Goal: Find specific page/section: Find specific page/section

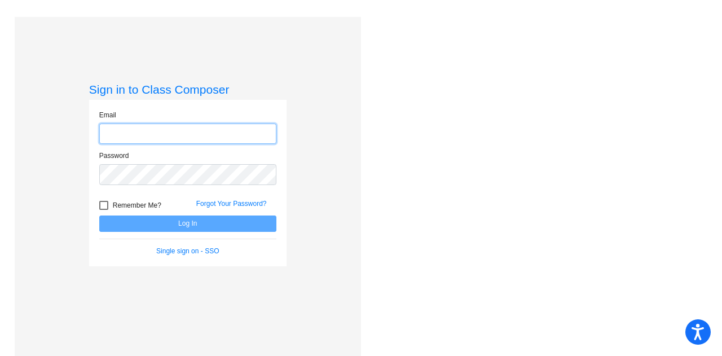
type input "[PERSON_NAME][EMAIL_ADDRESS][PERSON_NAME][DOMAIN_NAME]"
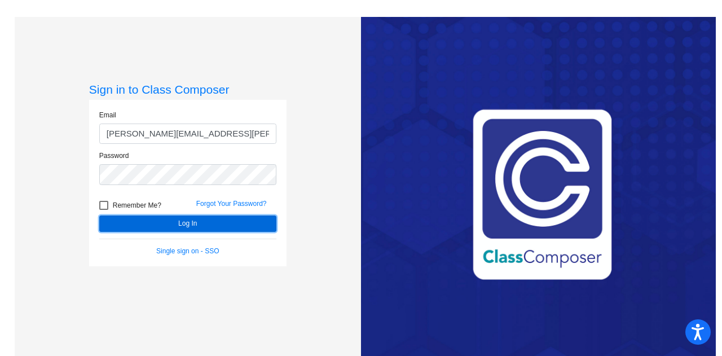
click at [158, 223] on button "Log In" at bounding box center [187, 223] width 177 height 16
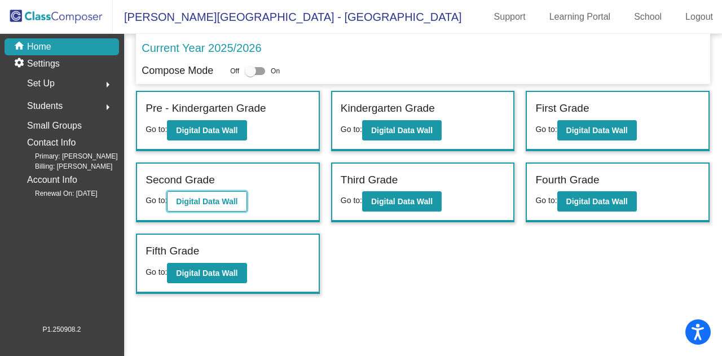
click at [184, 210] on button "Digital Data Wall" at bounding box center [207, 201] width 80 height 20
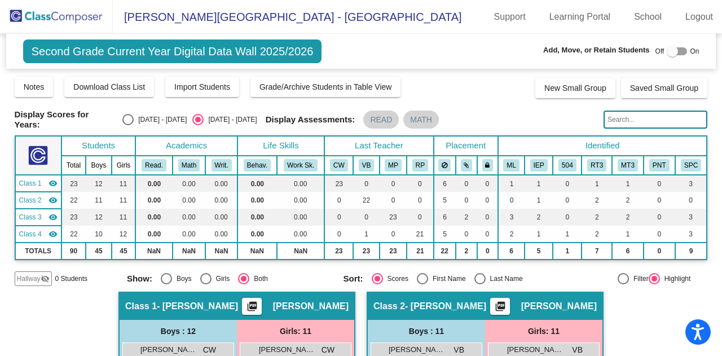
click at [37, 279] on span "Hallway" at bounding box center [29, 278] width 24 height 10
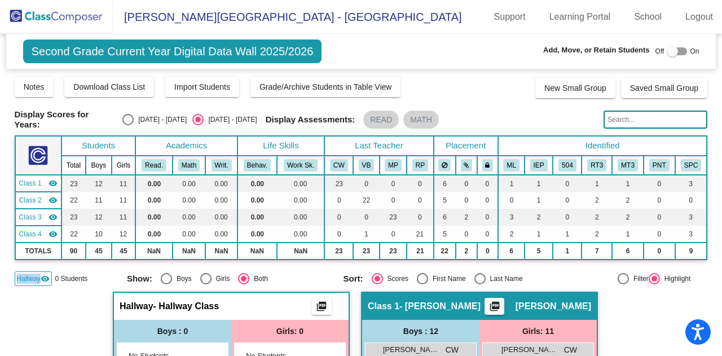
click at [37, 279] on span "Hallway" at bounding box center [29, 278] width 24 height 10
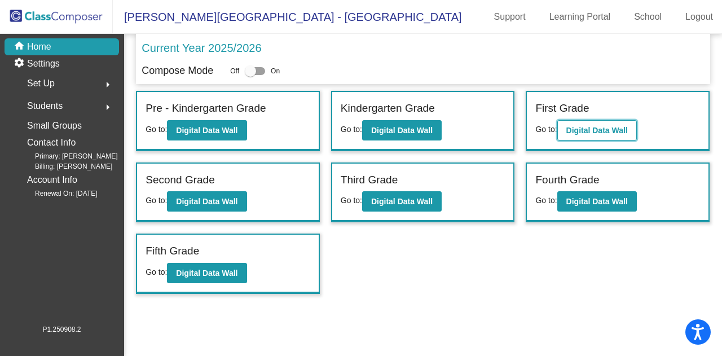
click at [597, 129] on b "Digital Data Wall" at bounding box center [596, 130] width 61 height 9
